Goal: Find contact information: Find contact information

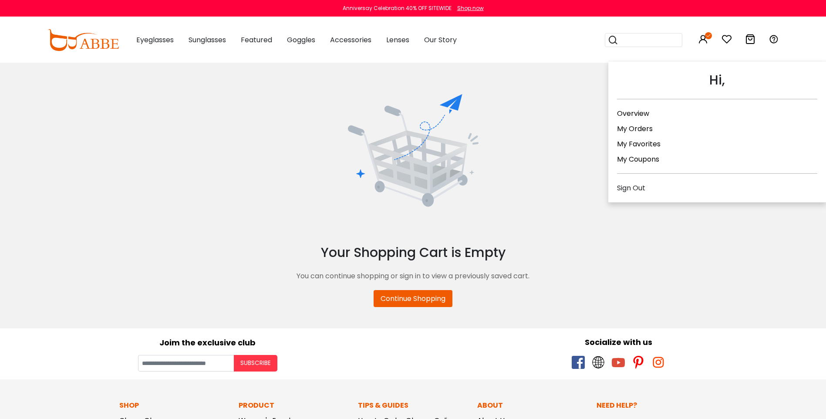
click at [705, 43] on icon at bounding box center [703, 39] width 10 height 10
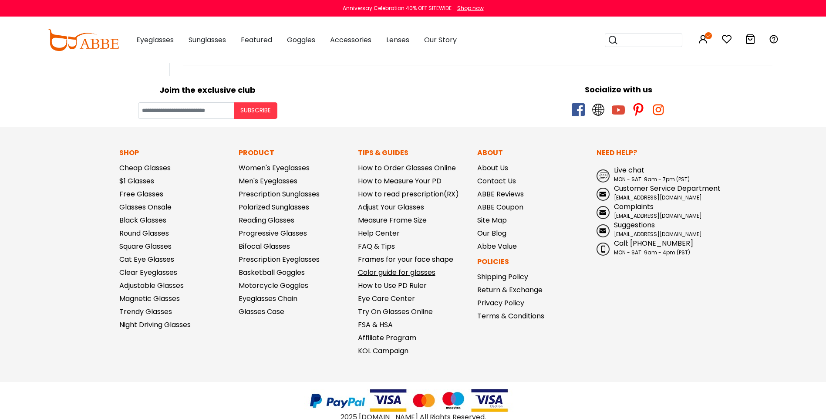
scroll to position [610, 0]
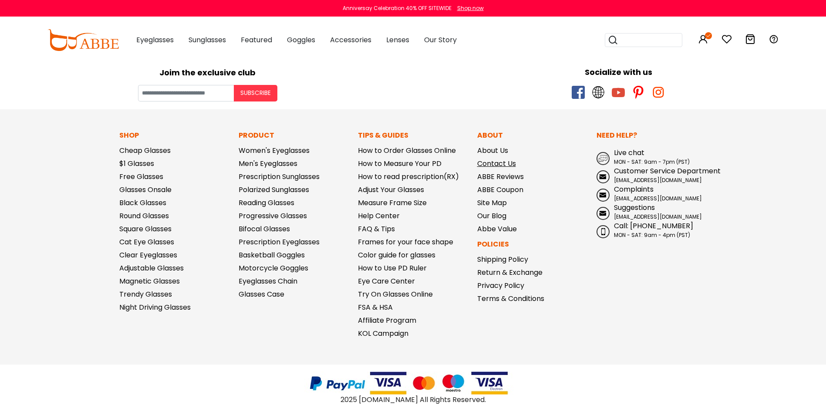
click at [488, 165] on link "Contact Us" at bounding box center [496, 163] width 39 height 10
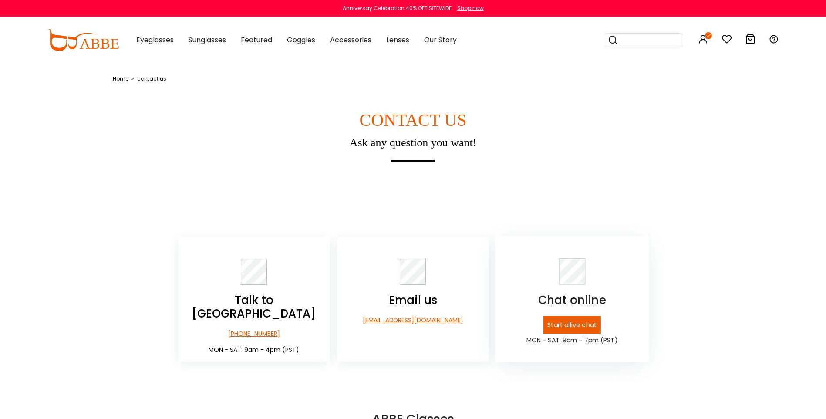
click at [574, 257] on article "Chat online Start a live chat MON - SAT: 9am - 7pm (PST)" at bounding box center [572, 299] width 154 height 126
click at [577, 330] on p "Start a live chat" at bounding box center [571, 325] width 57 height 18
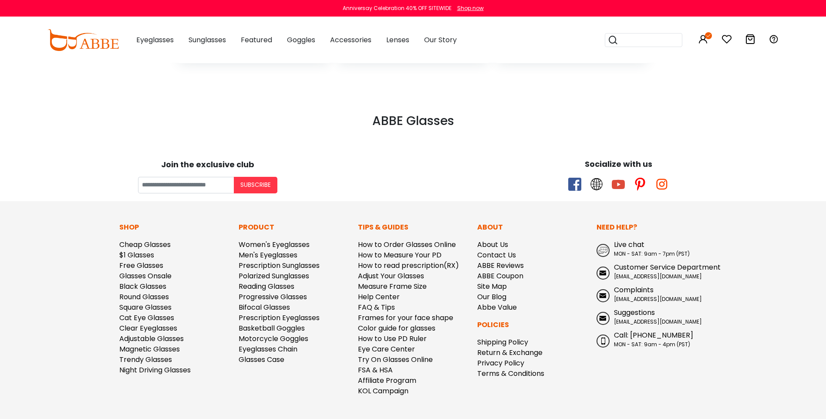
scroll to position [305, 0]
